Goal: Information Seeking & Learning: Learn about a topic

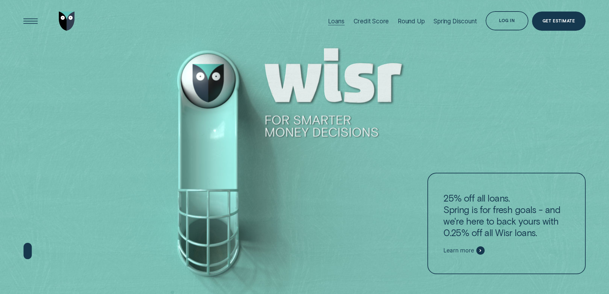
click at [336, 22] on div "Loans" at bounding box center [336, 21] width 17 height 7
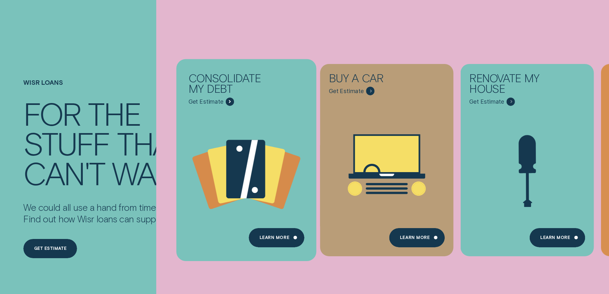
scroll to position [32, 0]
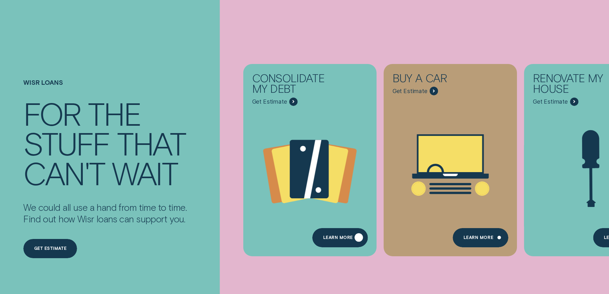
click at [328, 234] on div "Learn more" at bounding box center [339, 237] width 55 height 19
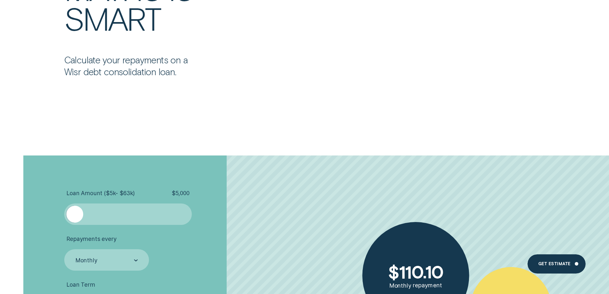
scroll to position [1247, 0]
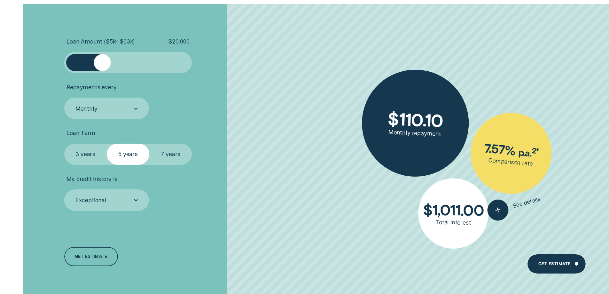
drag, startPoint x: 82, startPoint y: 67, endPoint x: 103, endPoint y: 68, distance: 21.1
click at [103, 68] on div at bounding box center [102, 62] width 17 height 17
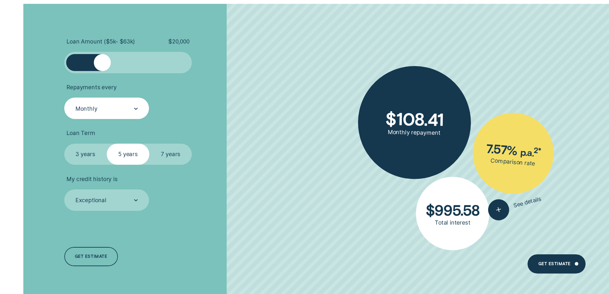
click at [100, 114] on div "Monthly" at bounding box center [106, 108] width 85 height 21
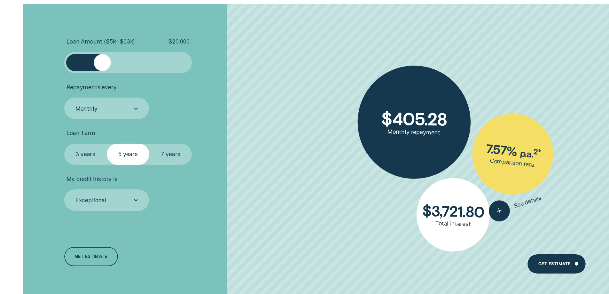
click at [159, 115] on li "Repayments every Monthly" at bounding box center [162, 101] width 196 height 35
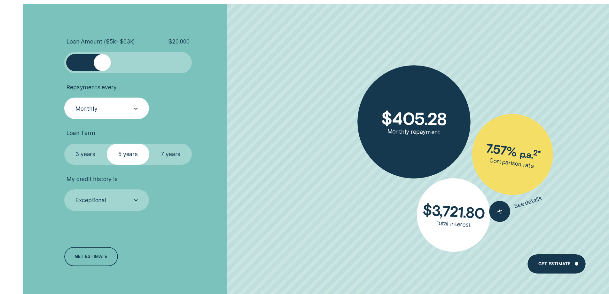
click at [115, 111] on div "Monthly" at bounding box center [106, 109] width 63 height 8
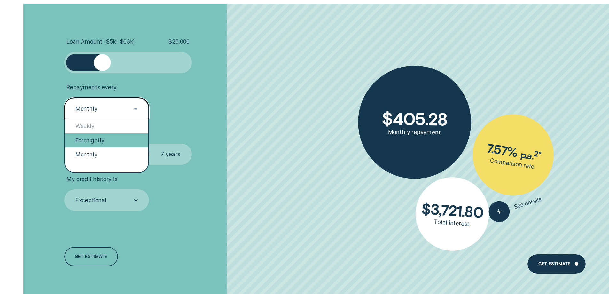
click at [97, 143] on div "Fortnightly" at bounding box center [107, 140] width 84 height 14
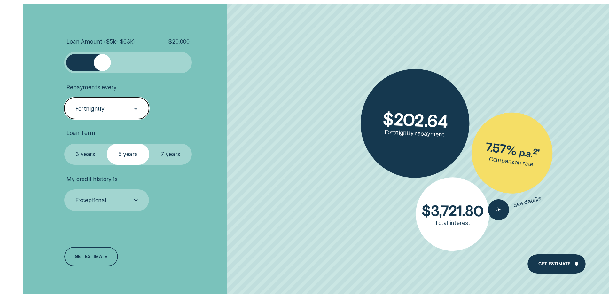
click at [111, 111] on div "Fortnightly" at bounding box center [106, 109] width 63 height 8
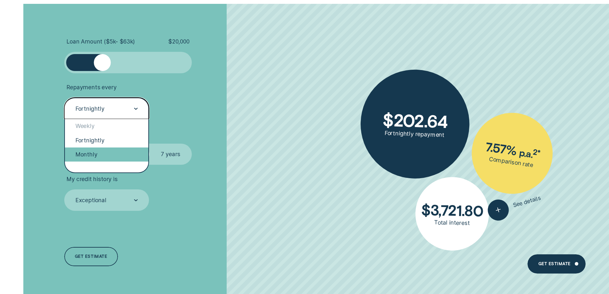
click at [95, 152] on div "Monthly" at bounding box center [107, 154] width 84 height 14
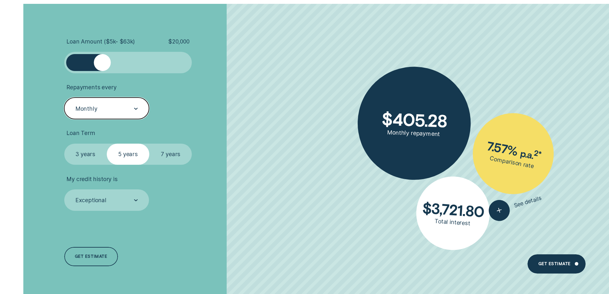
click at [106, 108] on div "Monthly" at bounding box center [106, 109] width 63 height 8
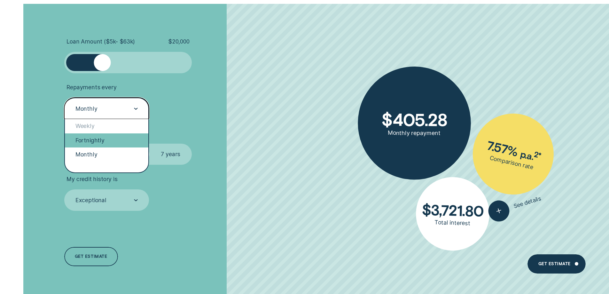
click at [101, 139] on div "Fortnightly" at bounding box center [107, 140] width 84 height 14
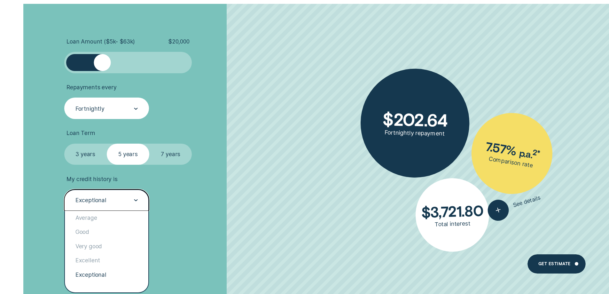
click at [102, 202] on div "Exceptional" at bounding box center [90, 200] width 31 height 7
click at [91, 260] on div "Excellent" at bounding box center [107, 260] width 84 height 14
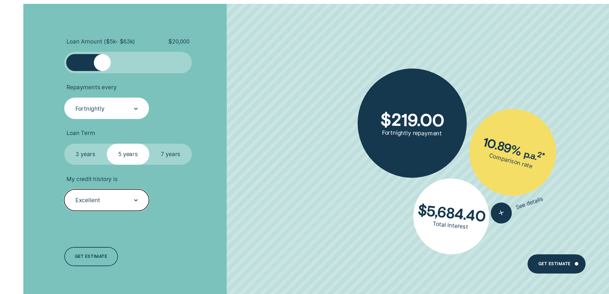
click at [124, 197] on div "Excellent" at bounding box center [106, 200] width 63 height 8
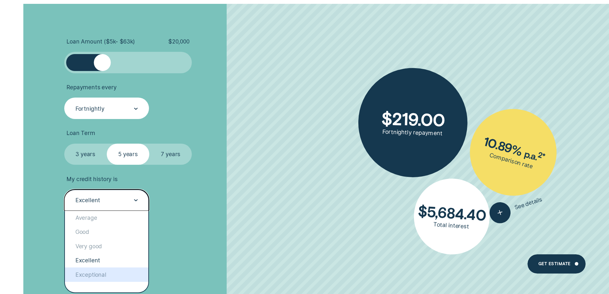
drag, startPoint x: 95, startPoint y: 280, endPoint x: 96, endPoint y: 276, distance: 4.0
click at [96, 277] on div "Exceptional" at bounding box center [107, 274] width 84 height 14
